Goal: Task Accomplishment & Management: Manage account settings

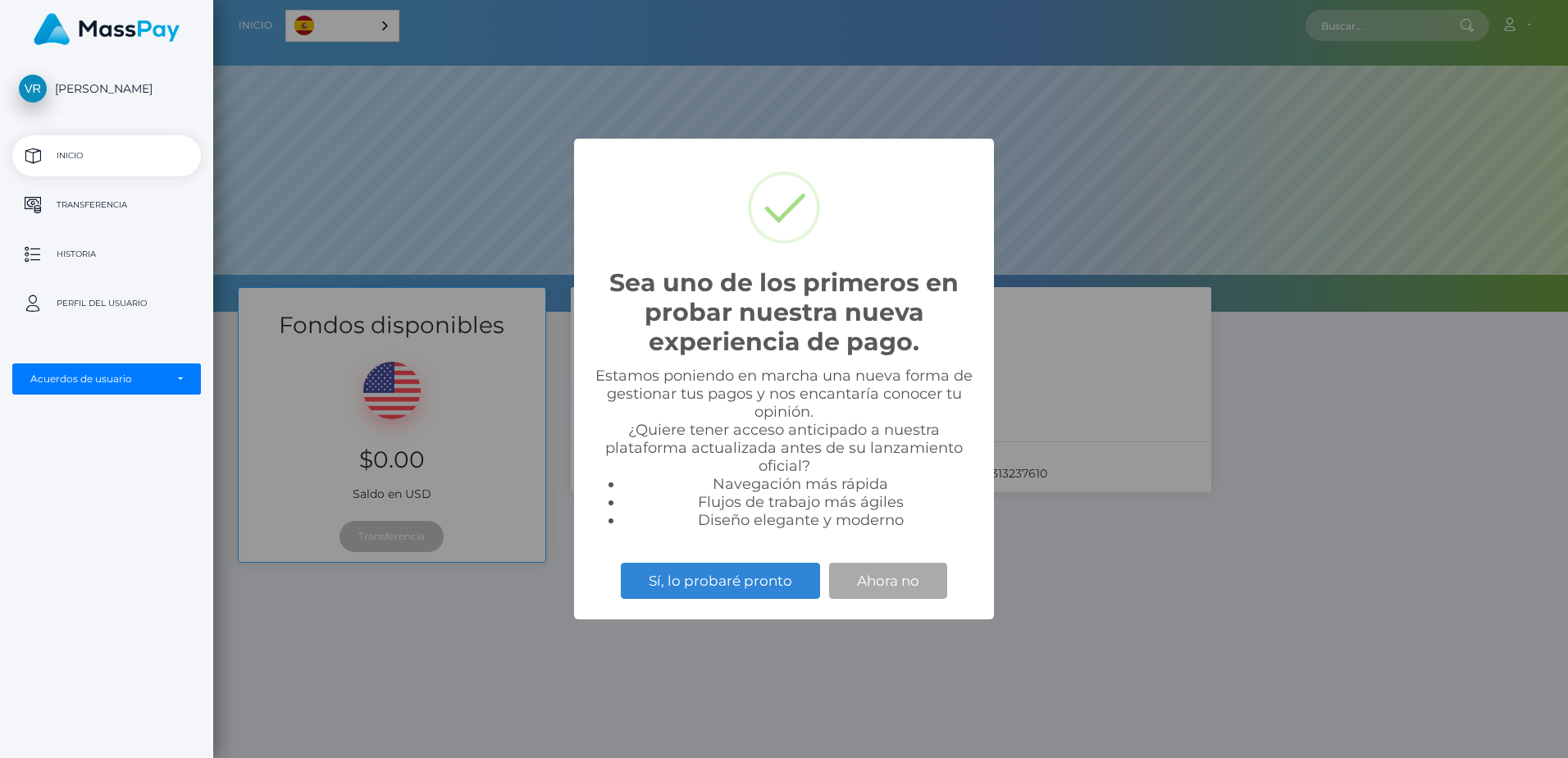
scroll to position [312, 1354]
click at [772, 577] on button "Sí, lo probaré pronto" at bounding box center [720, 580] width 199 height 36
click at [897, 589] on button "Ahora no" at bounding box center [888, 580] width 118 height 36
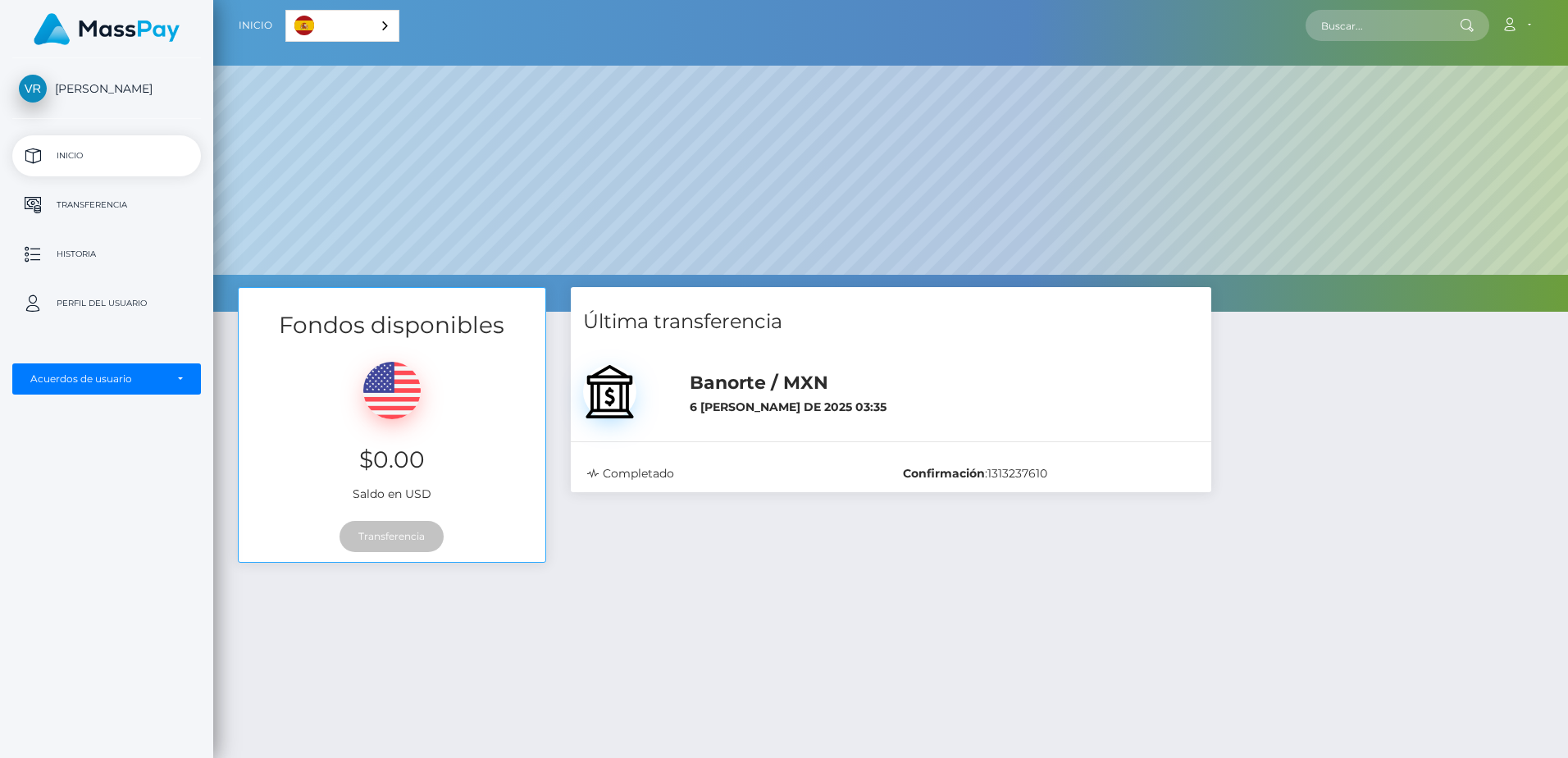
click at [389, 533] on div "Transferencia" at bounding box center [392, 537] width 307 height 50
click at [383, 369] on img at bounding box center [392, 390] width 57 height 57
click at [94, 206] on p "Transferencia" at bounding box center [106, 204] width 176 height 24
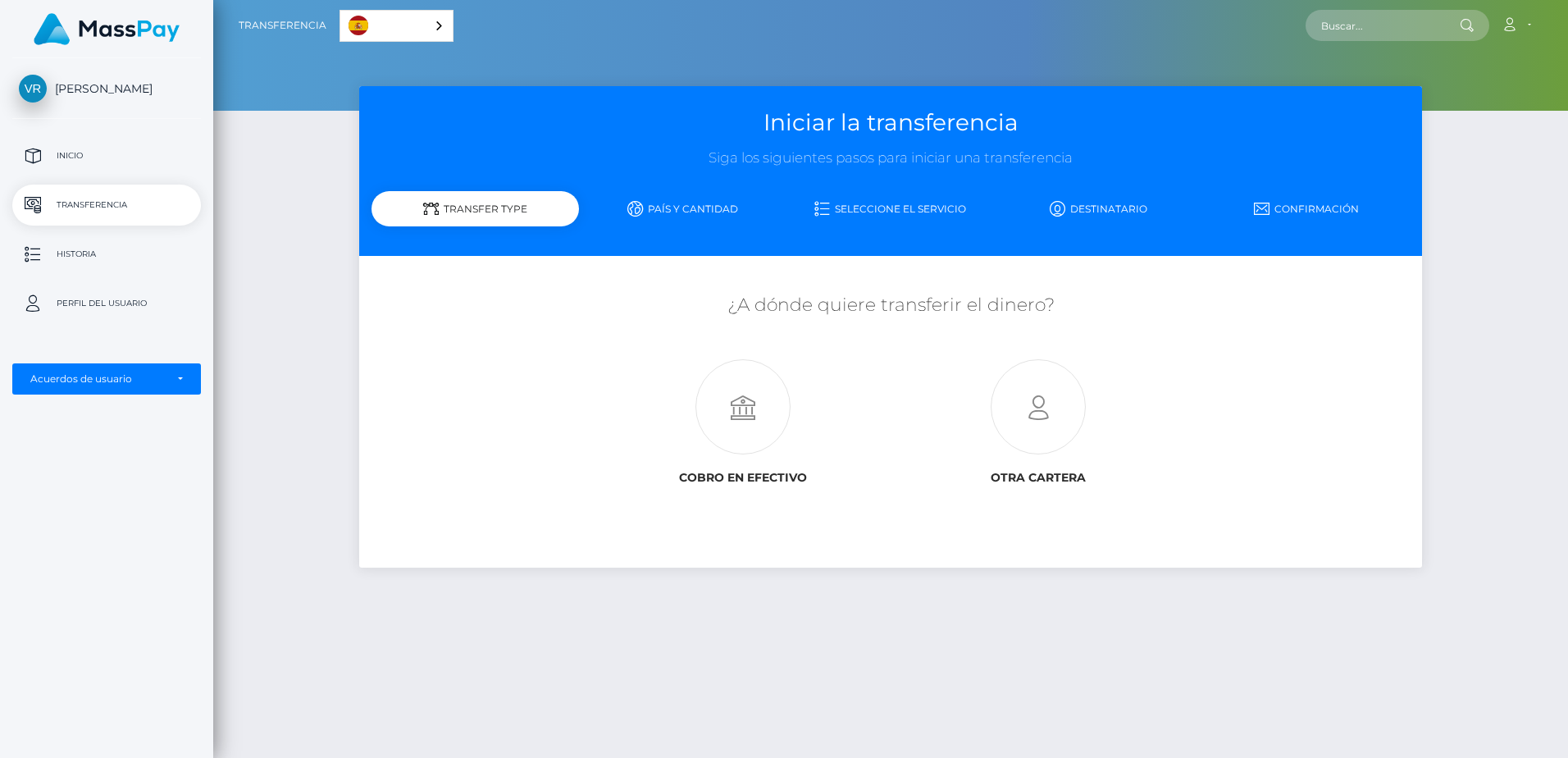
click at [454, 208] on div "Transfer Type" at bounding box center [475, 209] width 208 height 35
click at [434, 20] on div "Español" at bounding box center [397, 26] width 114 height 32
click at [736, 402] on icon at bounding box center [742, 407] width 295 height 95
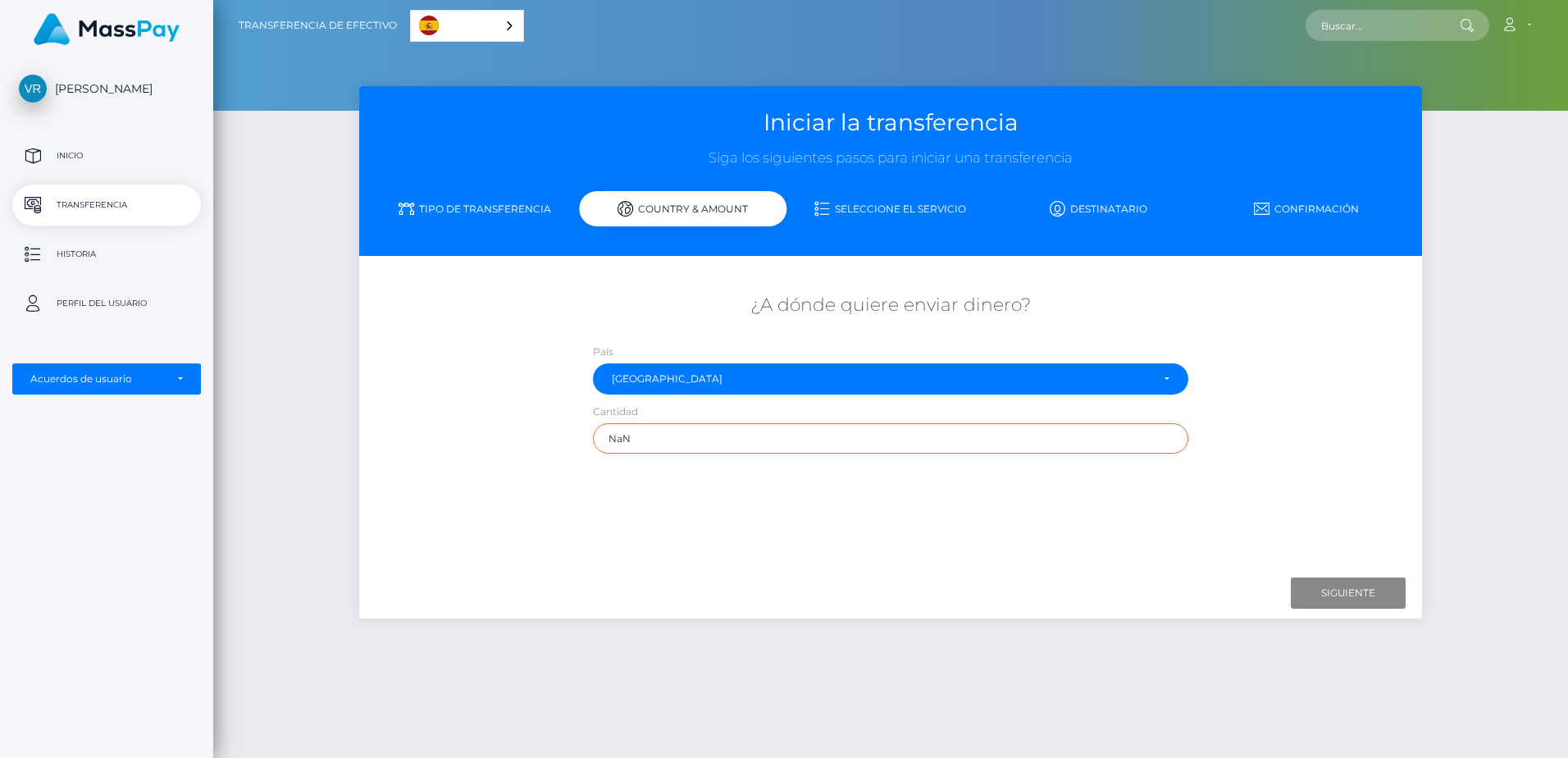
click at [688, 440] on input "NaN" at bounding box center [890, 438] width 595 height 30
click at [177, 372] on div "Acuerdos de usuario" at bounding box center [107, 379] width 188 height 31
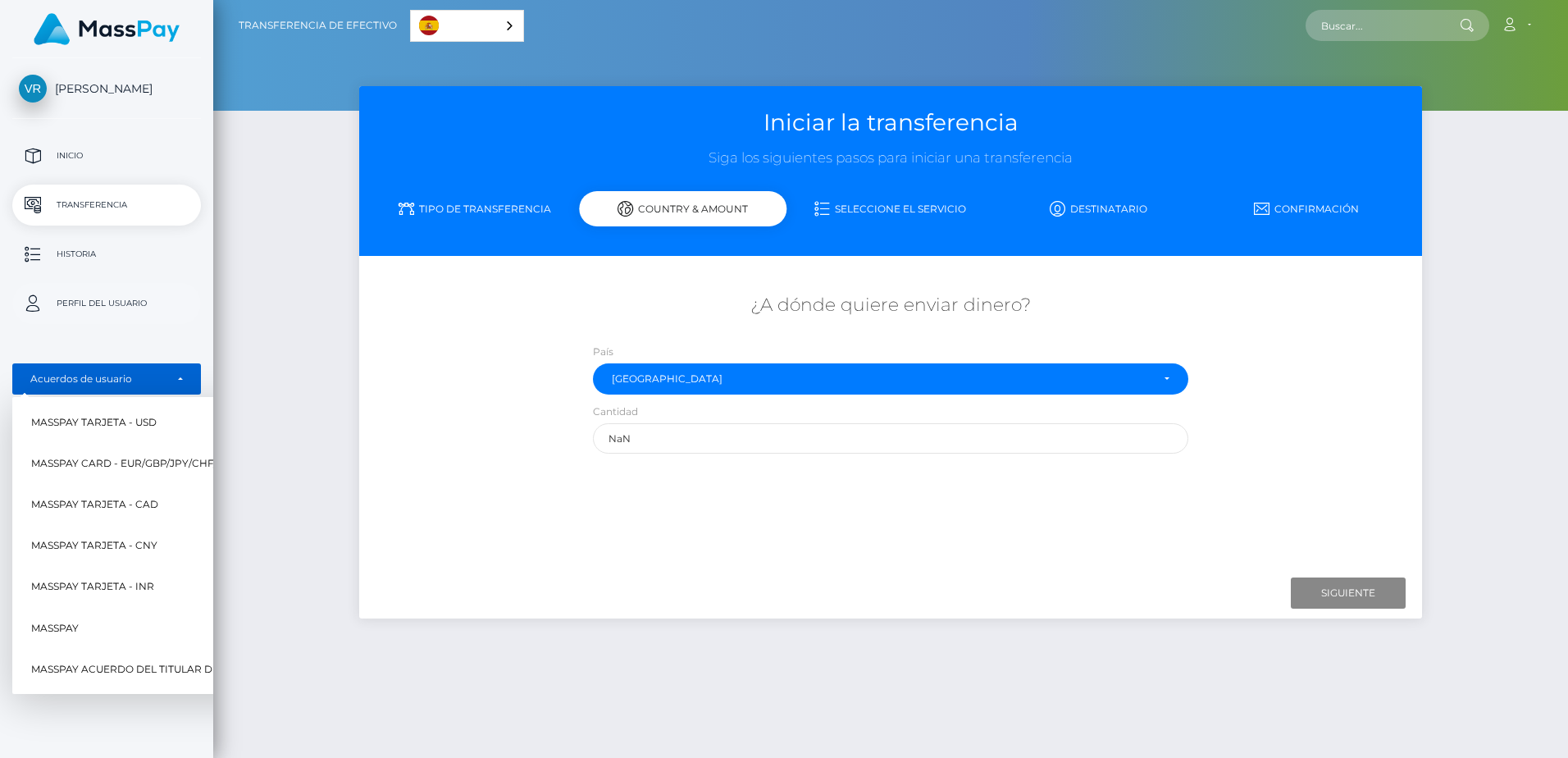
click at [110, 297] on p "Perfil del usuario" at bounding box center [106, 303] width 176 height 24
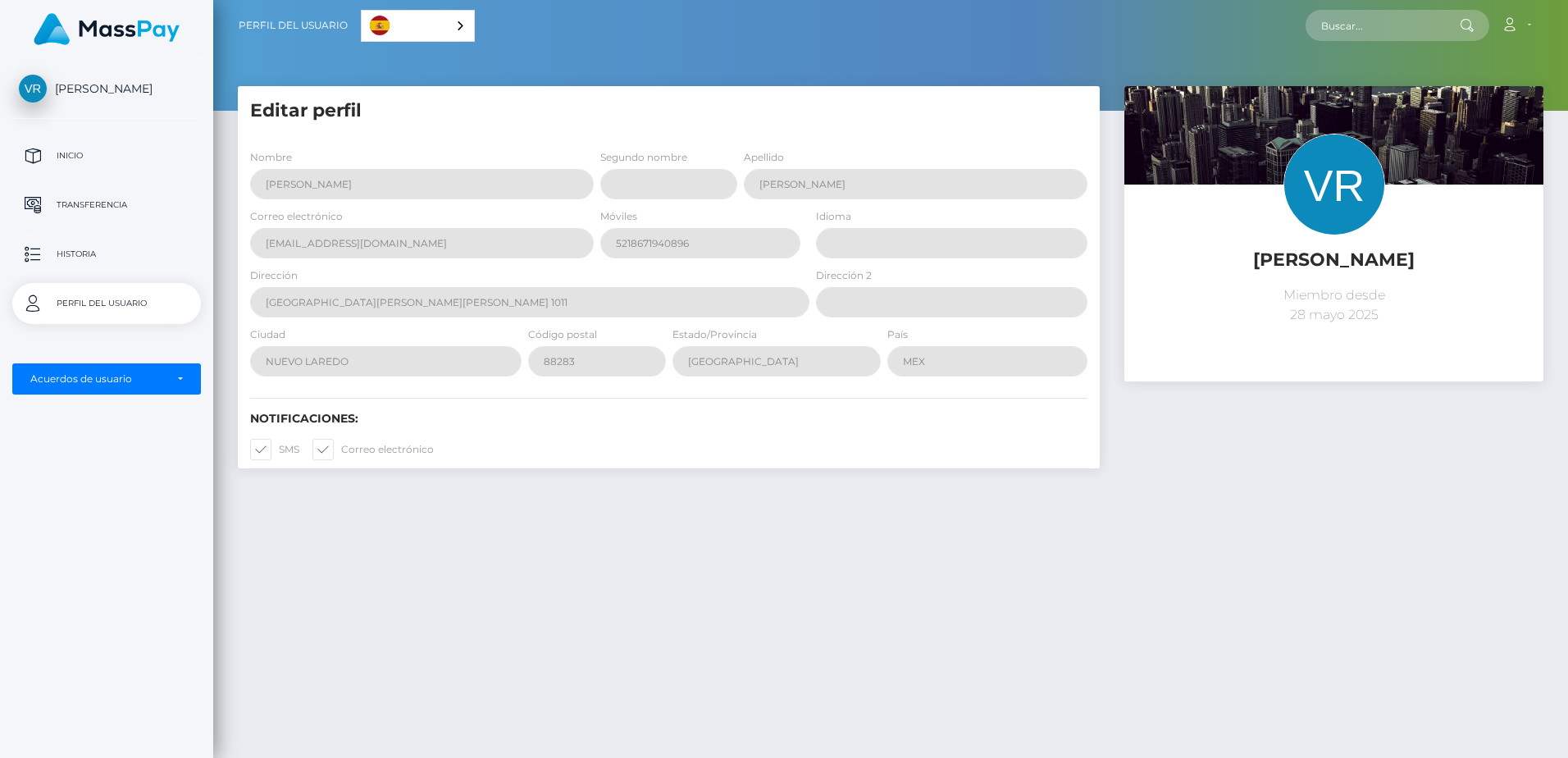
click at [98, 258] on p "Historia" at bounding box center [106, 254] width 176 height 24
